Goal: Entertainment & Leisure: Consume media (video, audio)

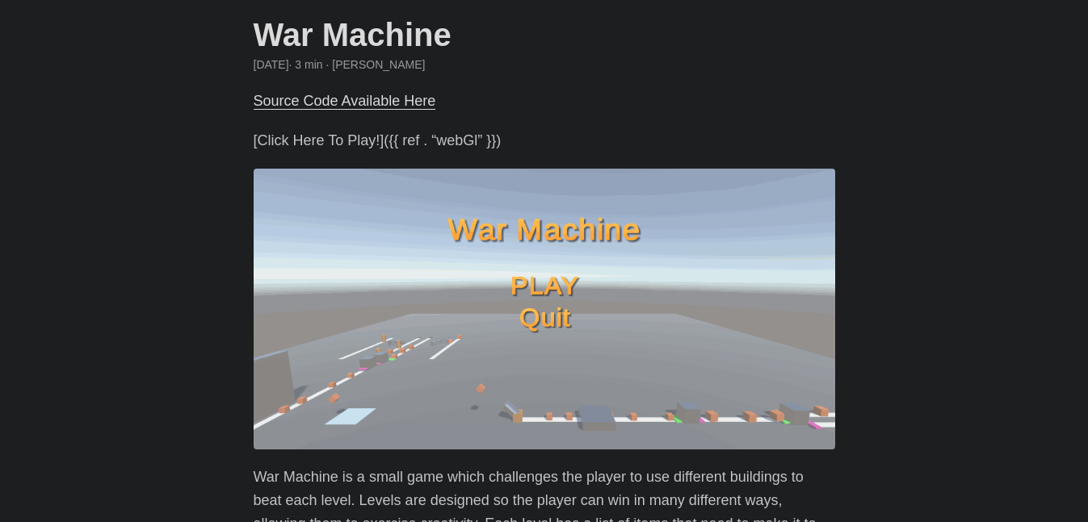
scroll to position [73, 0]
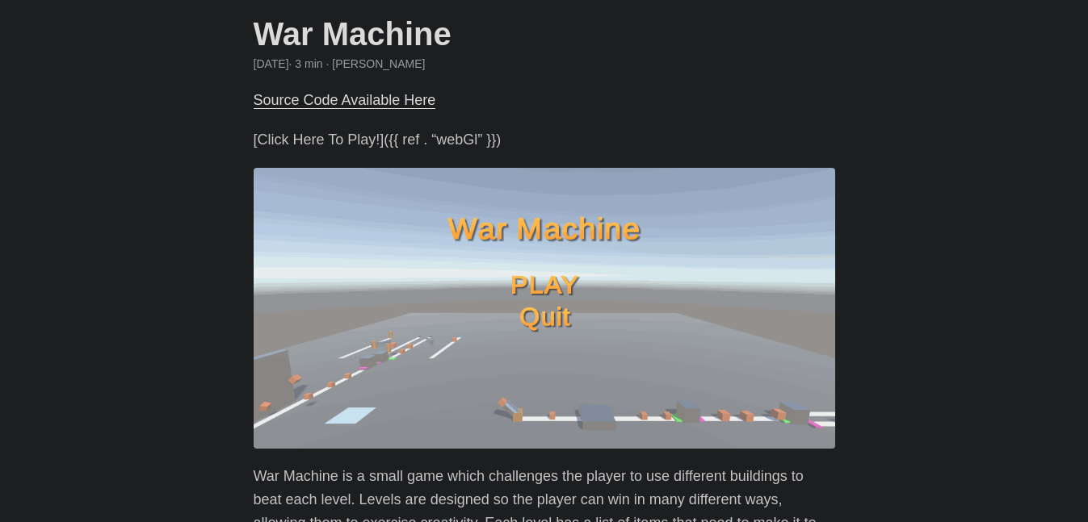
click at [316, 139] on p "[Click Here To Play!]({{ ref . “webGl” }})" at bounding box center [544, 139] width 581 height 23
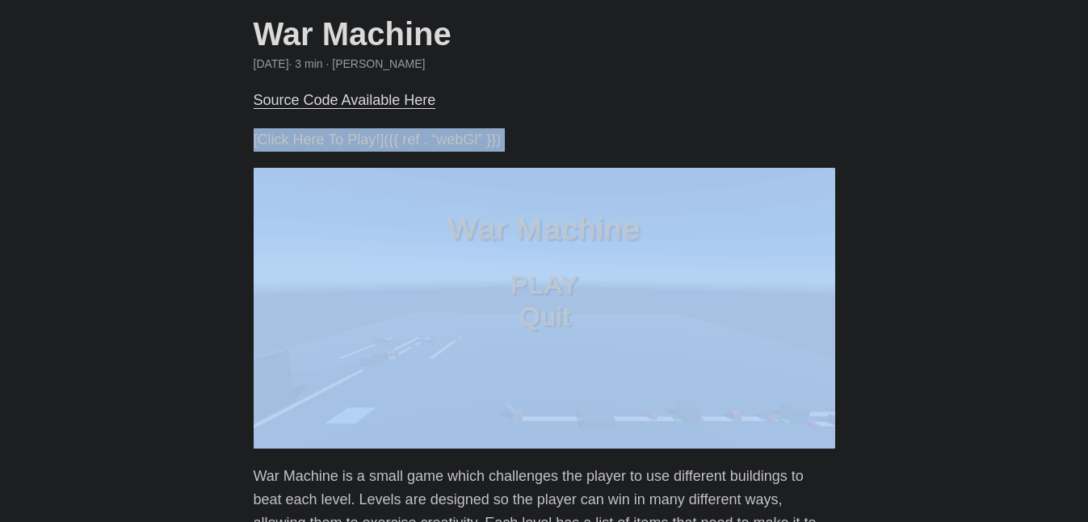
click at [316, 139] on p "[Click Here To Play!]({{ ref . “webGl” }})" at bounding box center [544, 139] width 581 height 23
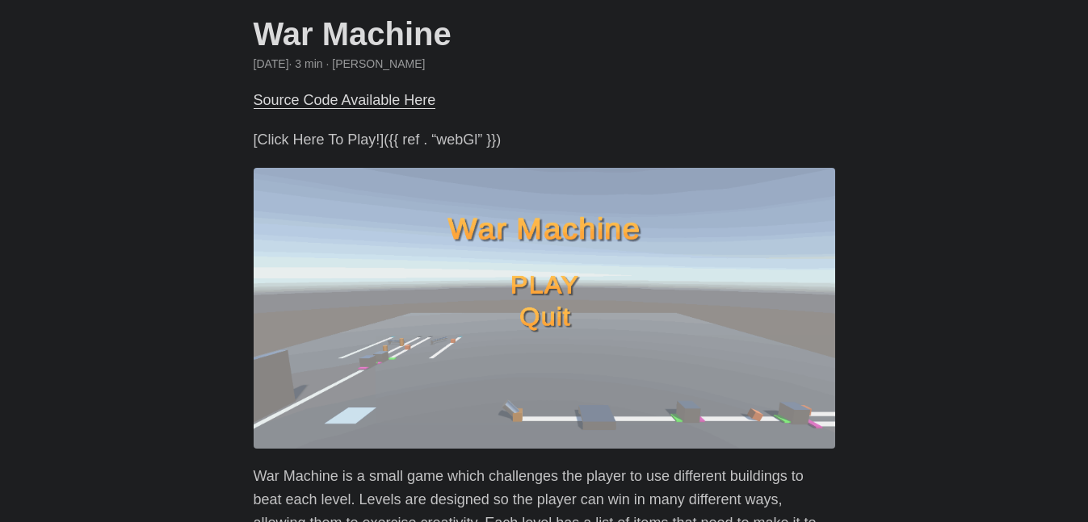
click at [368, 138] on p "[Click Here To Play!]({{ ref . “webGl” }})" at bounding box center [544, 139] width 581 height 23
click at [343, 140] on p "[Click Here To Play!]({{ ref . “webGl” }})" at bounding box center [544, 139] width 581 height 23
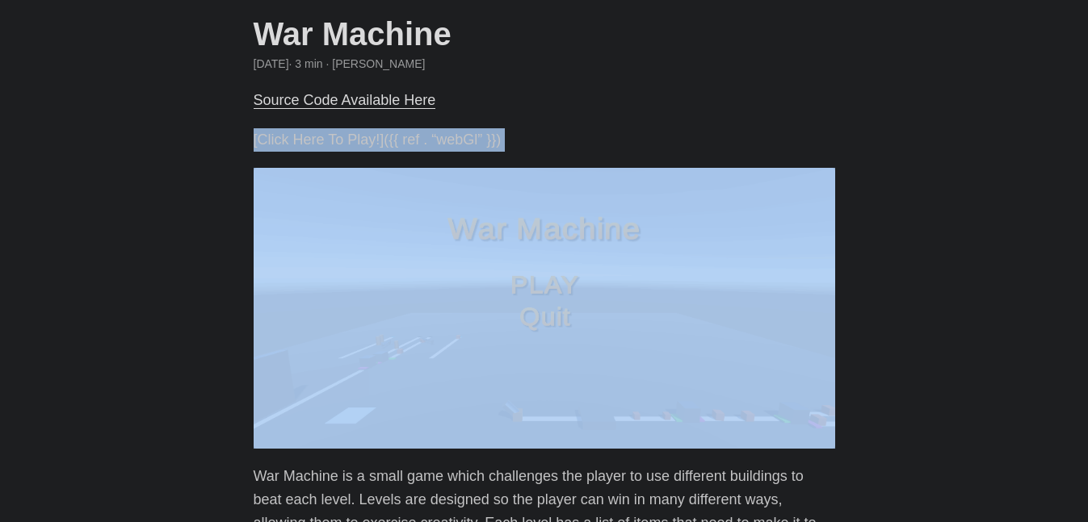
click at [308, 138] on p "[Click Here To Play!]({{ ref . “webGl” }})" at bounding box center [544, 139] width 581 height 23
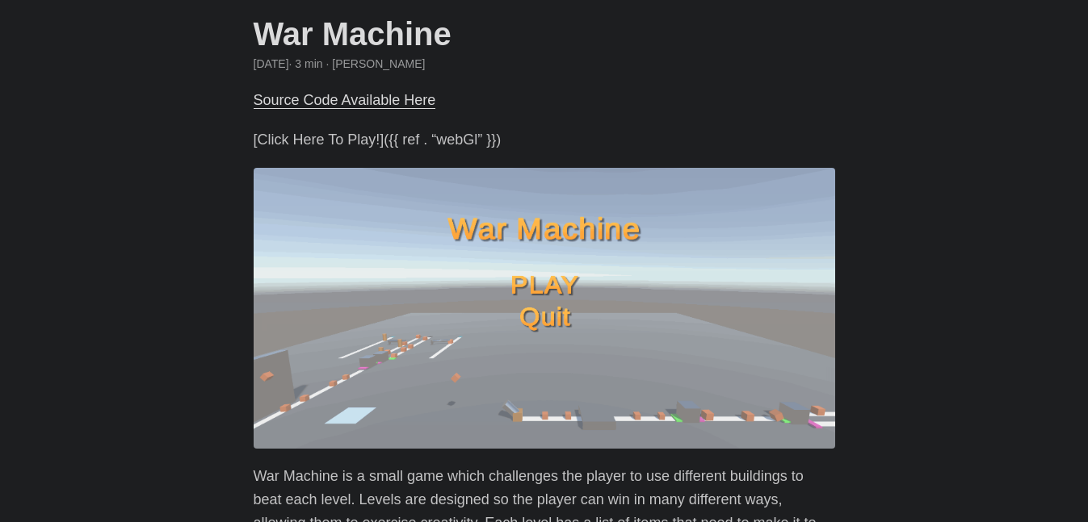
click at [308, 138] on p "[Click Here To Play!]({{ ref . “webGl” }})" at bounding box center [544, 139] width 581 height 23
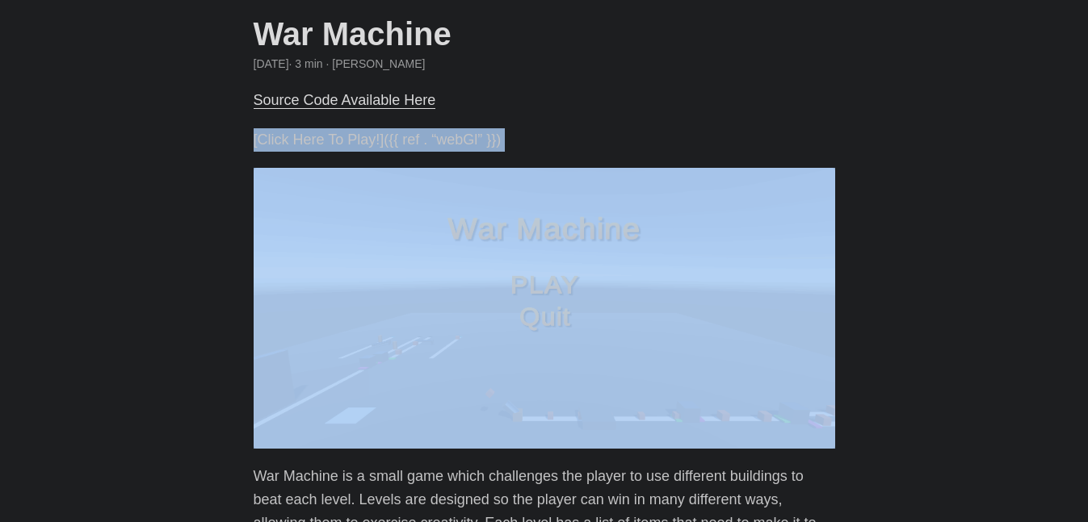
click at [308, 138] on p "[Click Here To Play!]({{ ref . “webGl” }})" at bounding box center [544, 139] width 581 height 23
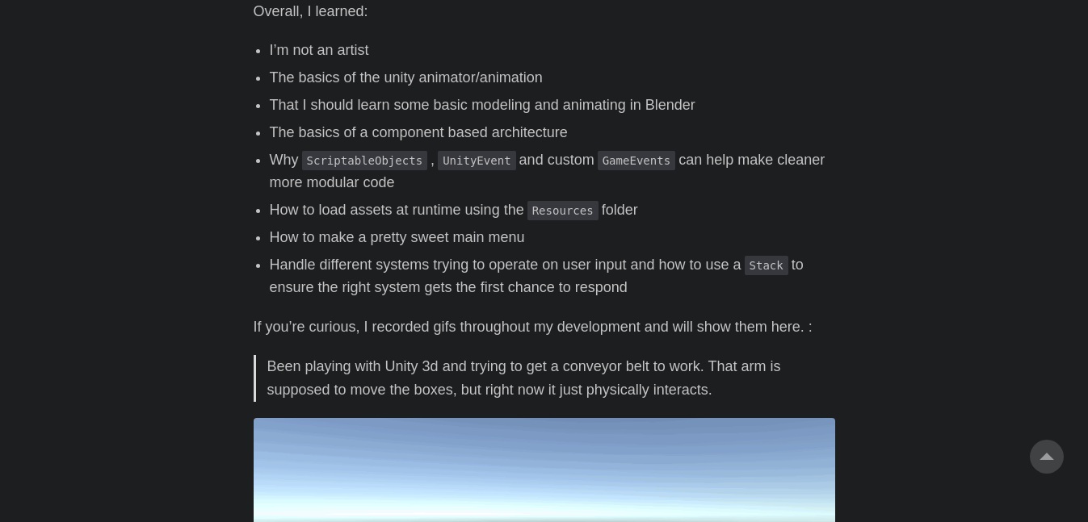
scroll to position [1039, 0]
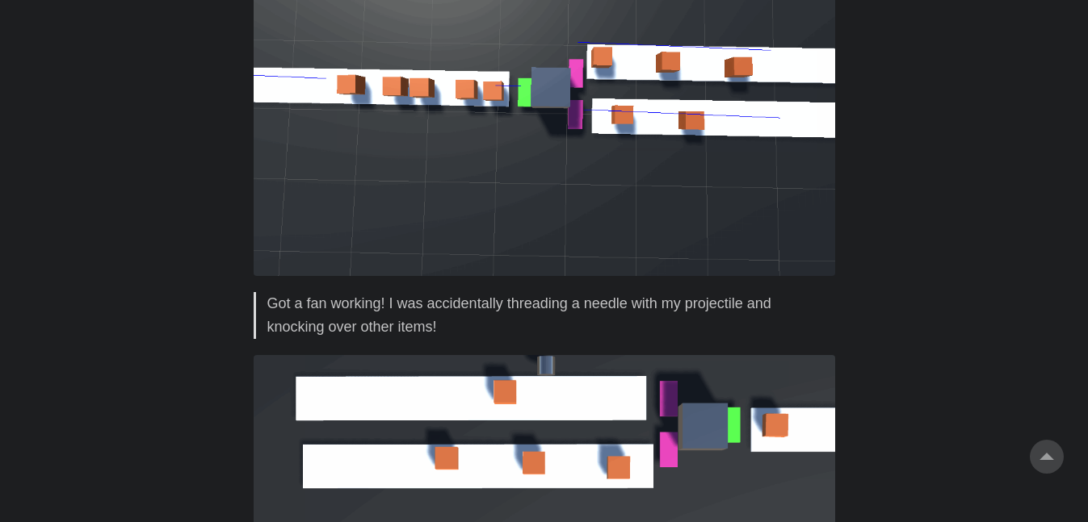
scroll to position [0, 0]
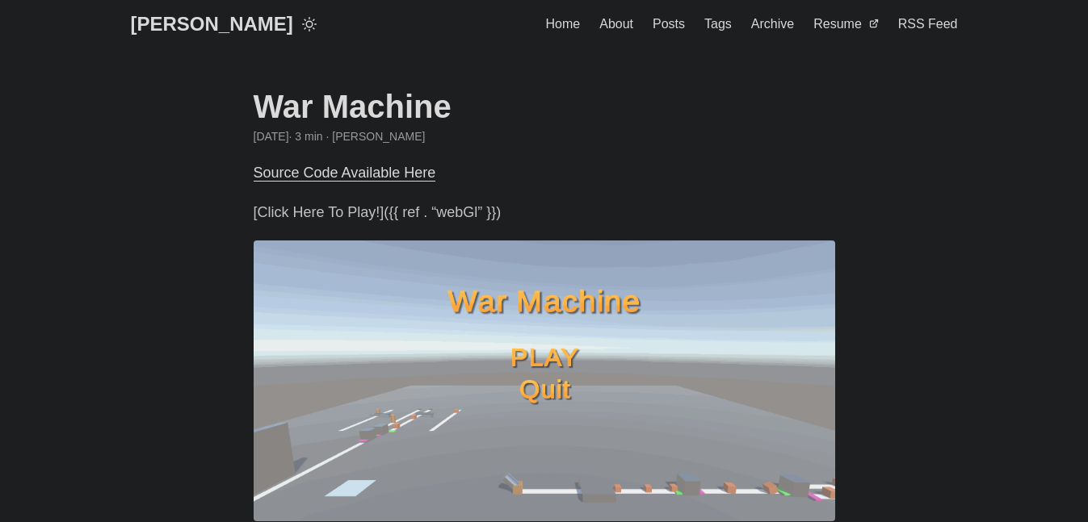
click at [309, 216] on p "[Click Here To Play!]({{ ref . “webGl” }})" at bounding box center [544, 212] width 581 height 23
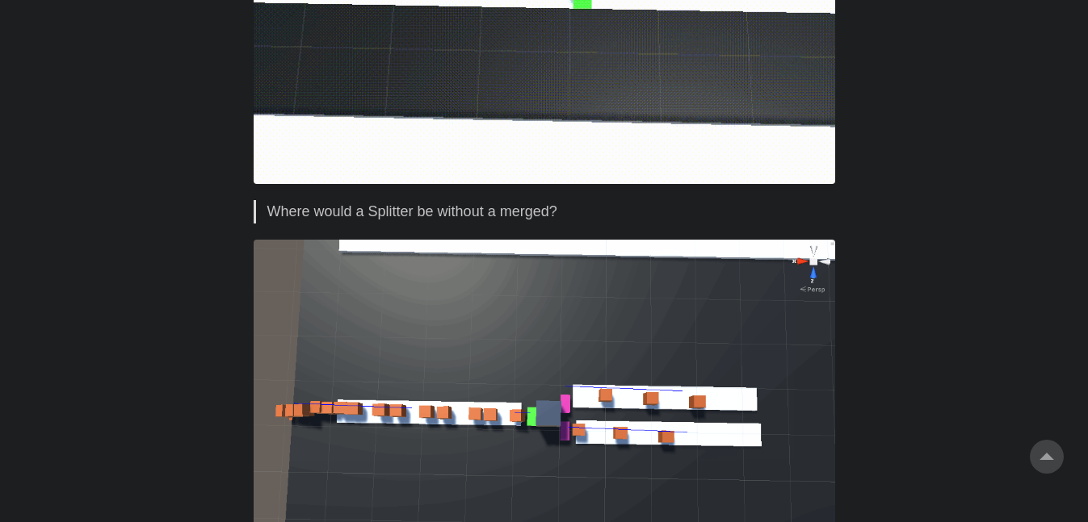
scroll to position [3635, 0]
